Goal: Find specific page/section: Find specific page/section

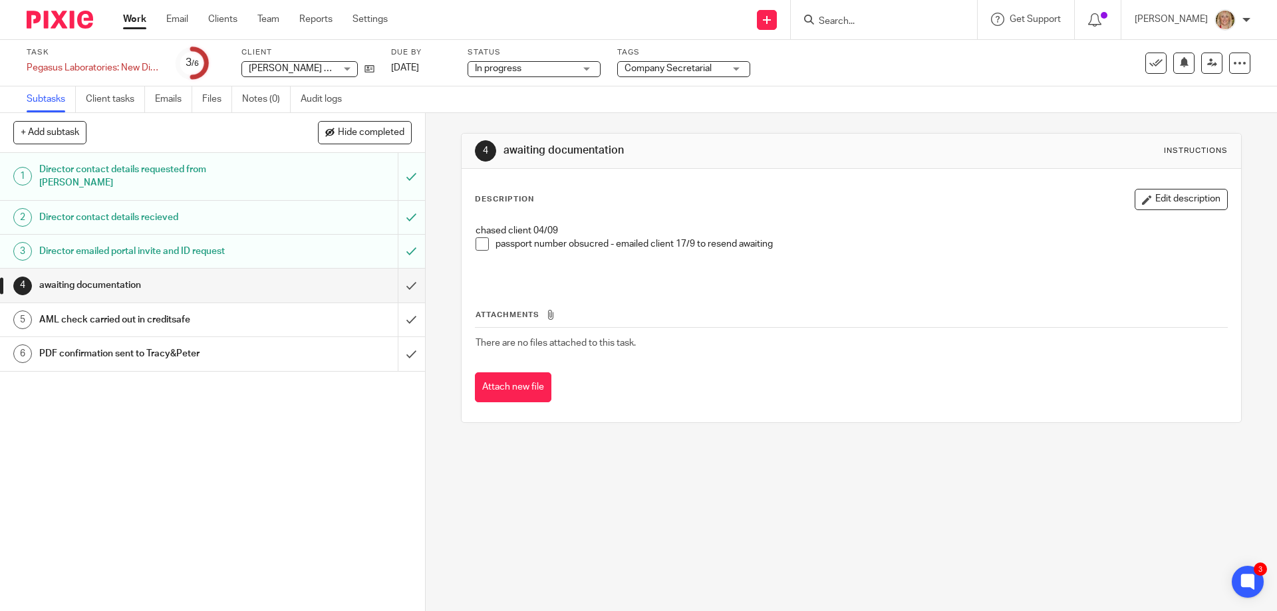
click at [863, 23] on input "Search" at bounding box center [878, 22] width 120 height 12
type input "viewpo"
click at [908, 44] on link at bounding box center [897, 52] width 165 height 20
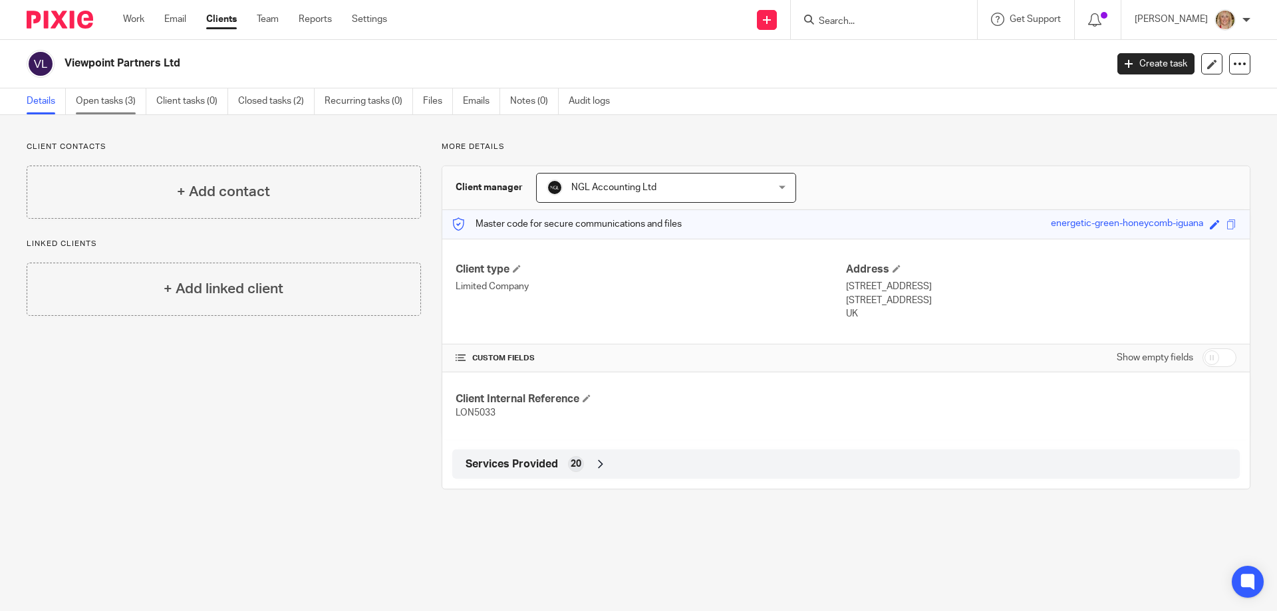
click at [108, 108] on link "Open tasks (3)" at bounding box center [111, 101] width 71 height 26
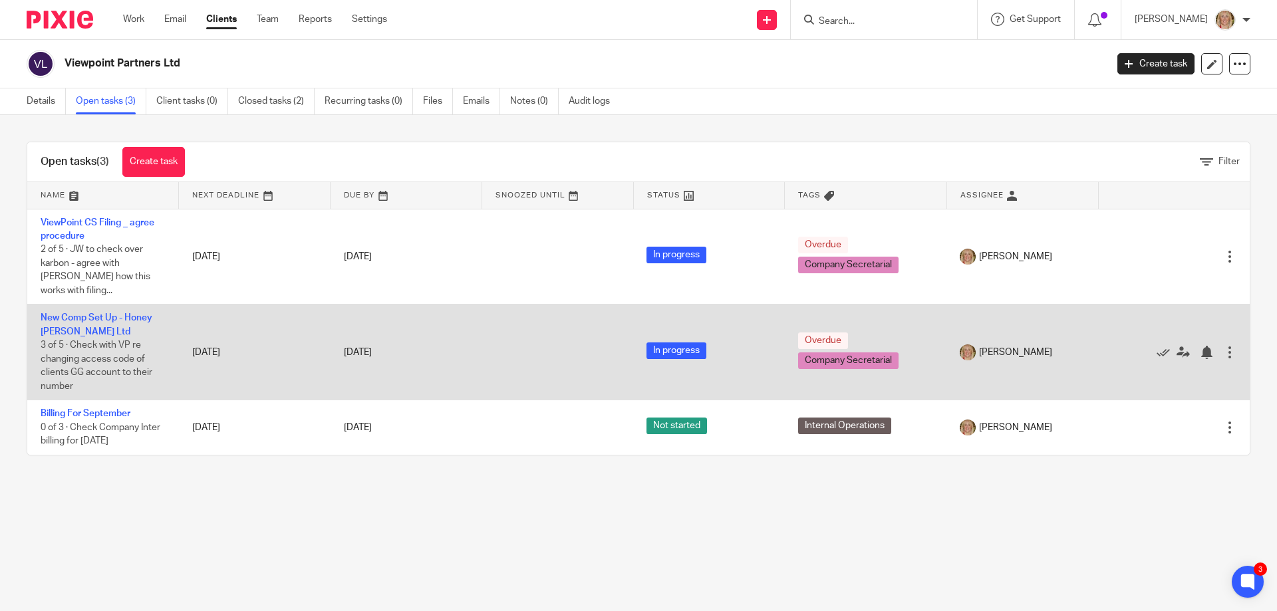
click at [82, 311] on td "New Comp Set Up - Honey Spencer Ltd 3 of 5 · Check with VP re changing access c…" at bounding box center [103, 353] width 152 height 96
click at [81, 316] on link "New Comp Set Up - Honey [PERSON_NAME] Ltd" at bounding box center [97, 324] width 112 height 23
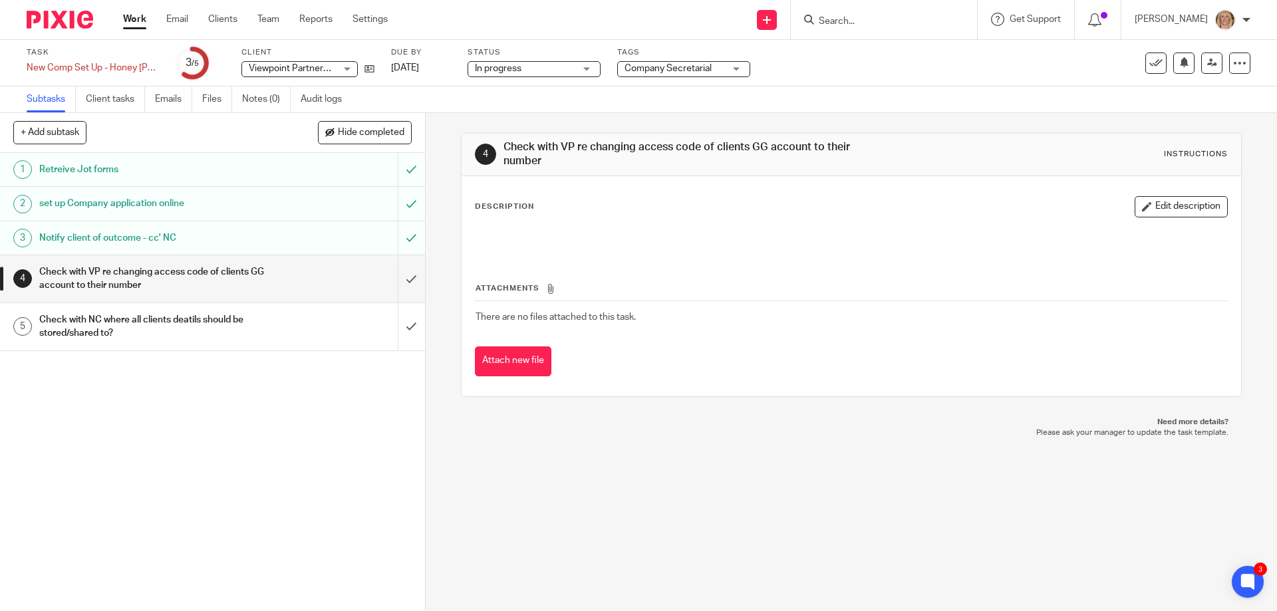
click at [293, 279] on div "Check with VP re changing access code of clients GG account to their number" at bounding box center [211, 279] width 345 height 34
